Goal: Navigation & Orientation: Find specific page/section

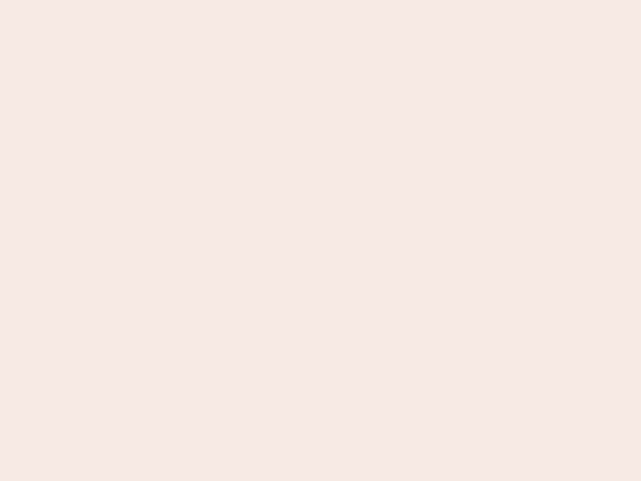
click at [321, 240] on nb-app "Almost there Thank you for registering for Newbook. Your account is under revie…" at bounding box center [320, 240] width 641 height 481
click at [321, 0] on nb-app "Almost there Thank you for registering for Newbook. Your account is under revie…" at bounding box center [320, 240] width 641 height 481
click at [343, 0] on nb-app "Almost there Thank you for registering for Newbook. Your account is under revie…" at bounding box center [320, 240] width 641 height 481
click at [321, 240] on nb-app "Almost there Thank you for registering for Newbook. Your account is under revie…" at bounding box center [320, 240] width 641 height 481
click at [321, 0] on nb-app "Almost there Thank you for registering for Newbook. Your account is under revie…" at bounding box center [320, 240] width 641 height 481
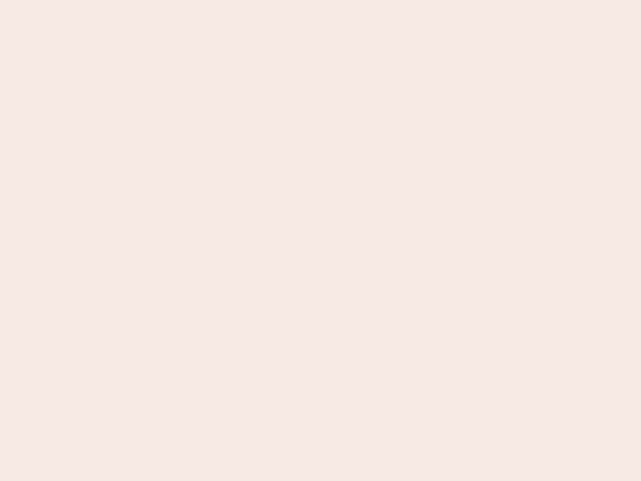
click at [224, 0] on nb-app "Almost there Thank you for registering for Newbook. Your account is under revie…" at bounding box center [320, 240] width 641 height 481
click at [321, 240] on nb-app "Almost there Thank you for registering for Newbook. Your account is under revie…" at bounding box center [320, 240] width 641 height 481
click at [321, 0] on nb-app "Almost there Thank you for registering for Newbook. Your account is under revie…" at bounding box center [320, 240] width 641 height 481
click at [224, 0] on nb-app "Almost there Thank you for registering for Newbook. Your account is under revie…" at bounding box center [320, 240] width 641 height 481
click at [321, 240] on nb-app "Almost there Thank you for registering for Newbook. Your account is under revie…" at bounding box center [320, 240] width 641 height 481
